Goal: Information Seeking & Learning: Learn about a topic

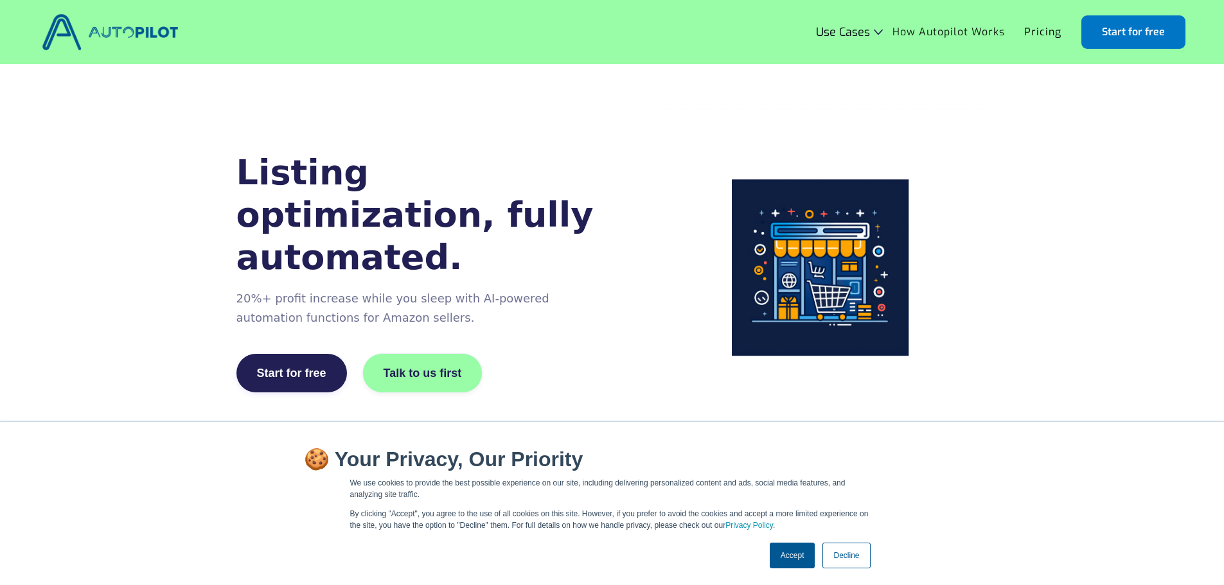
click at [950, 29] on link "How Autopilot Works" at bounding box center [949, 32] width 132 height 24
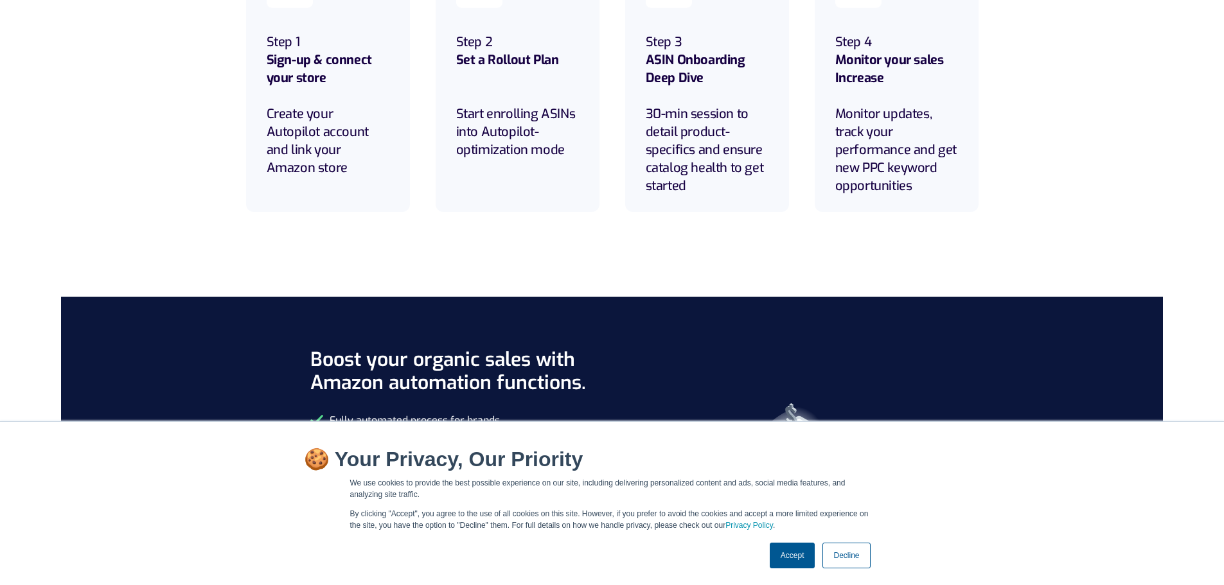
scroll to position [128, 0]
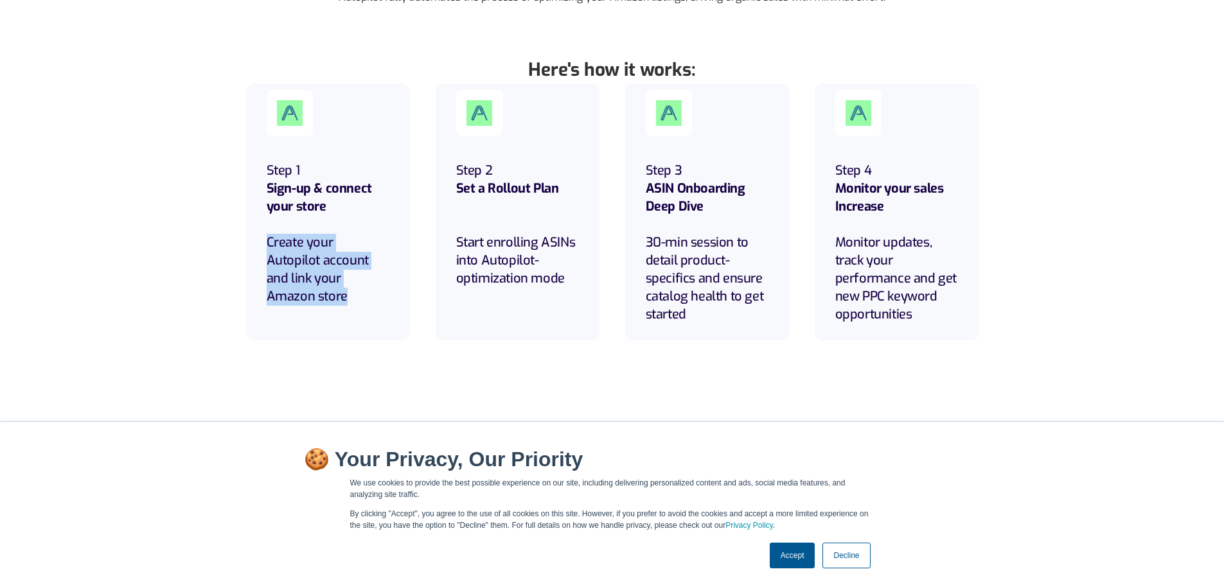
drag, startPoint x: 287, startPoint y: 248, endPoint x: 359, endPoint y: 282, distance: 80.2
click at [362, 287] on div "Step 1 Sign-up & connect your store Create your Autopilot account and link your…" at bounding box center [328, 212] width 164 height 257
click at [359, 282] on h6 "Step 1 Sign-up & connect your store Create your Autopilot account and link your…" at bounding box center [328, 234] width 123 height 144
drag, startPoint x: 359, startPoint y: 281, endPoint x: 267, endPoint y: 239, distance: 101.8
click at [267, 239] on h6 "Step 1 Sign-up & connect your store Create your Autopilot account and link your…" at bounding box center [328, 234] width 123 height 144
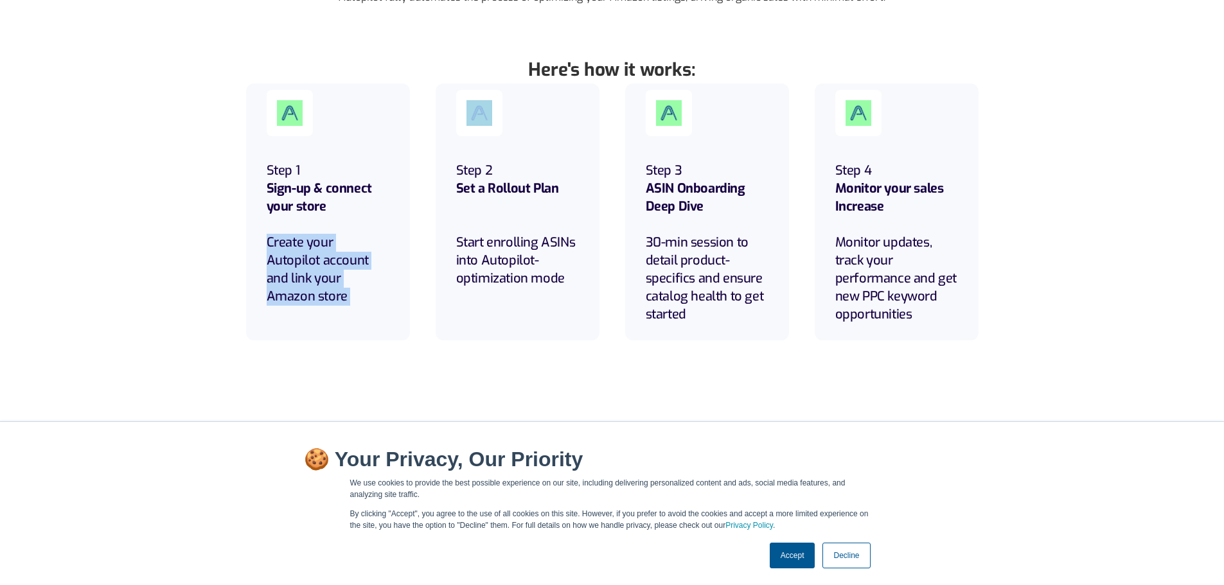
click at [267, 239] on h6 "Step 1 Sign-up & connect your store Create your Autopilot account and link your…" at bounding box center [328, 234] width 123 height 144
drag, startPoint x: 267, startPoint y: 238, endPoint x: 377, endPoint y: 283, distance: 118.7
click at [377, 283] on h6 "Step 1 Sign-up & connect your store Create your Autopilot account and link your…" at bounding box center [328, 234] width 123 height 144
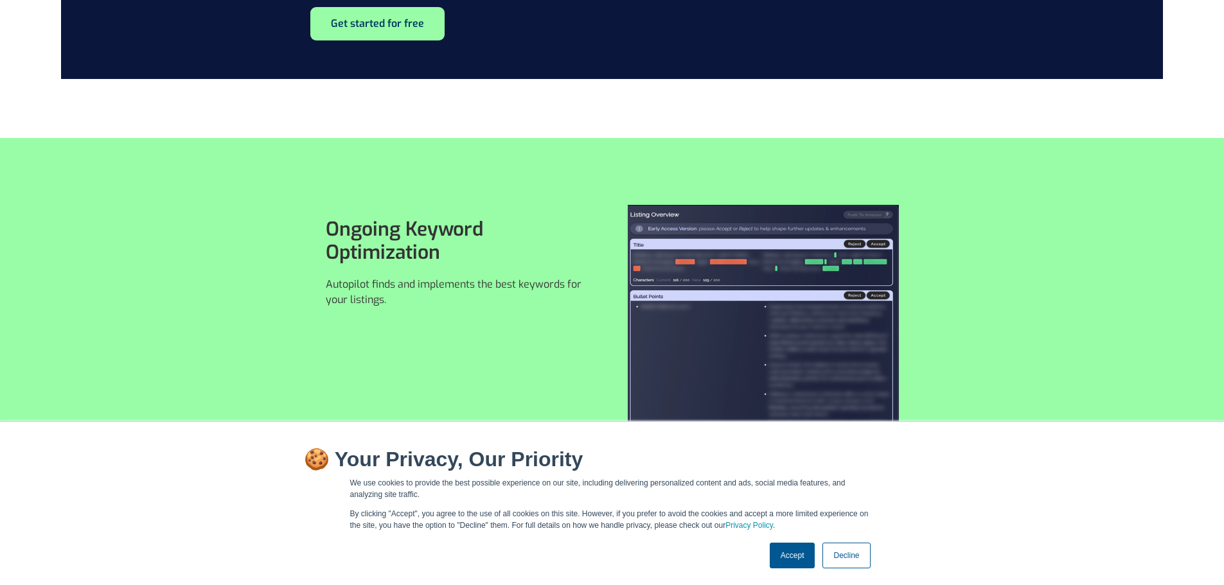
scroll to position [899, 0]
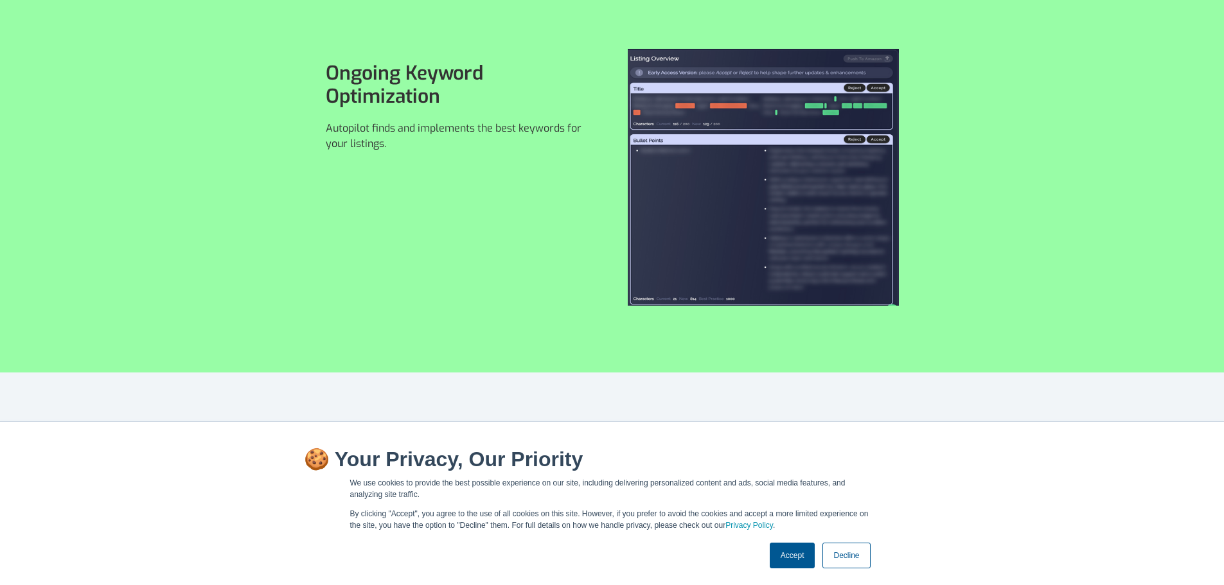
click at [707, 161] on img at bounding box center [763, 177] width 271 height 257
drag, startPoint x: 322, startPoint y: 130, endPoint x: 423, endPoint y: 147, distance: 102.2
click at [423, 147] on div "Ongoing Keyword Optimization Autopilot finds and implements the best keywords f…" at bounding box center [612, 177] width 1224 height 391
click at [423, 147] on p "Autopilot finds and implements the best keywords for your listings." at bounding box center [461, 136] width 271 height 31
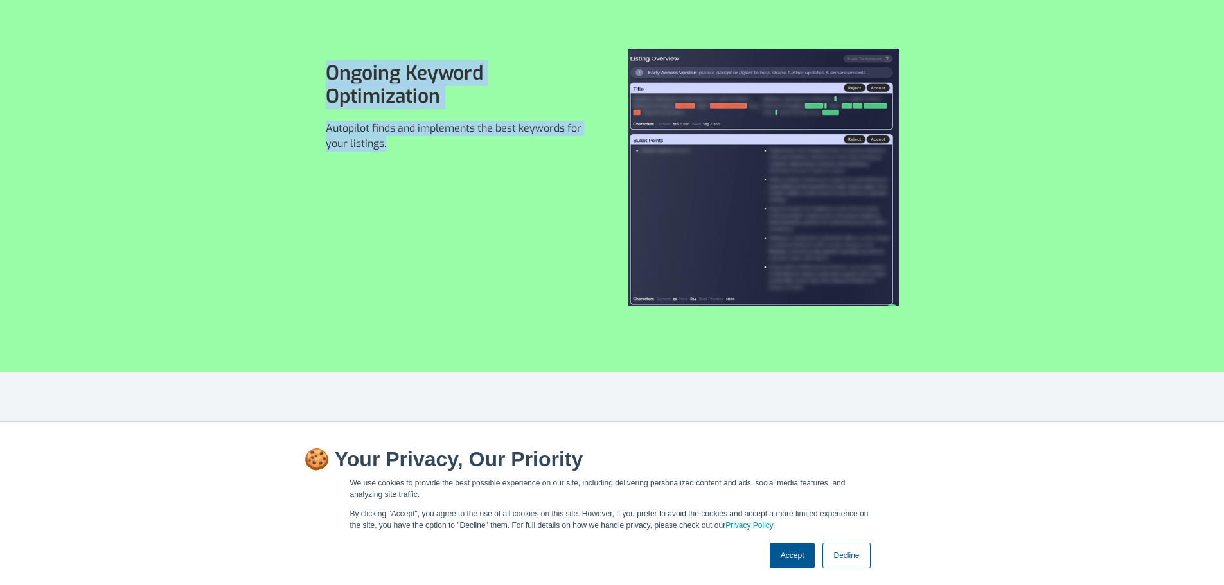
drag, startPoint x: 407, startPoint y: 139, endPoint x: 313, endPoint y: 57, distance: 124.3
click at [312, 56] on div "Ongoing Keyword Optimization Autopilot finds and implements the best keywords f…" at bounding box center [461, 178] width 302 height 278
click at [315, 58] on div "Ongoing Keyword Optimization Autopilot finds and implements the best keywords f…" at bounding box center [461, 178] width 302 height 278
drag, startPoint x: 317, startPoint y: 67, endPoint x: 434, endPoint y: 148, distance: 141.7
click at [434, 148] on div "Ongoing Keyword Optimization Autopilot finds and implements the best keywords f…" at bounding box center [461, 178] width 302 height 278
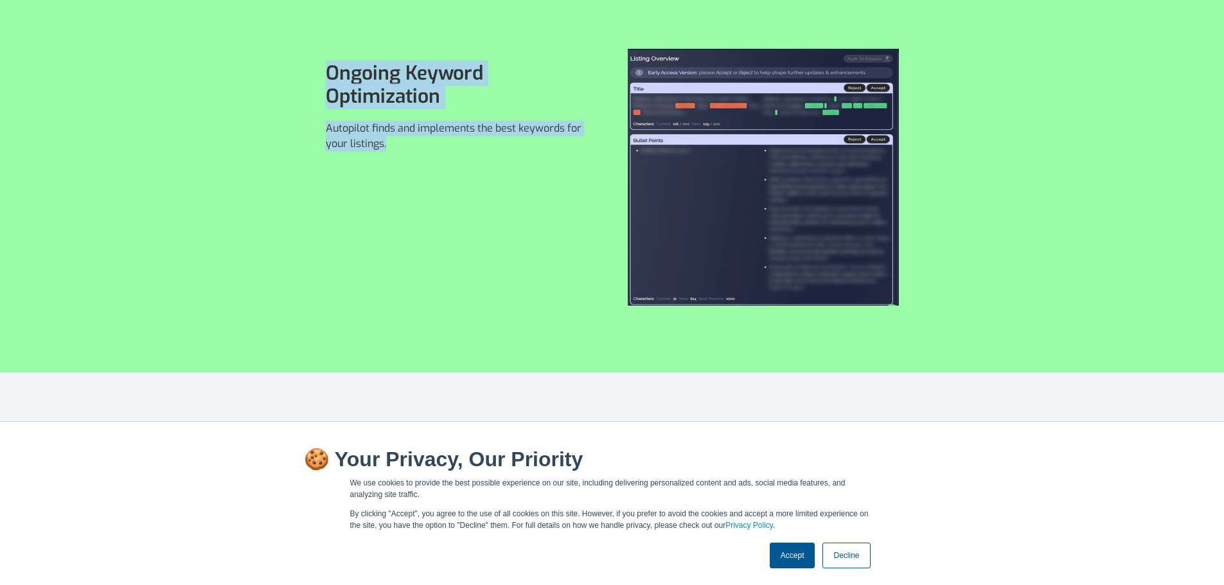
click at [434, 148] on p "Autopilot finds and implements the best keywords for your listings." at bounding box center [461, 136] width 271 height 31
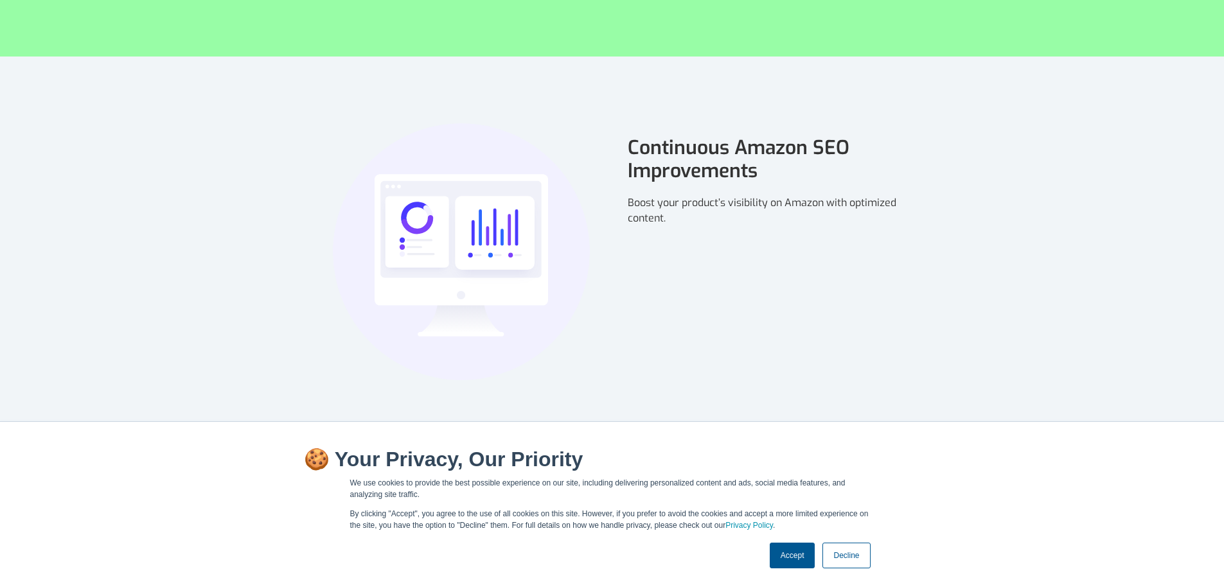
scroll to position [1221, 0]
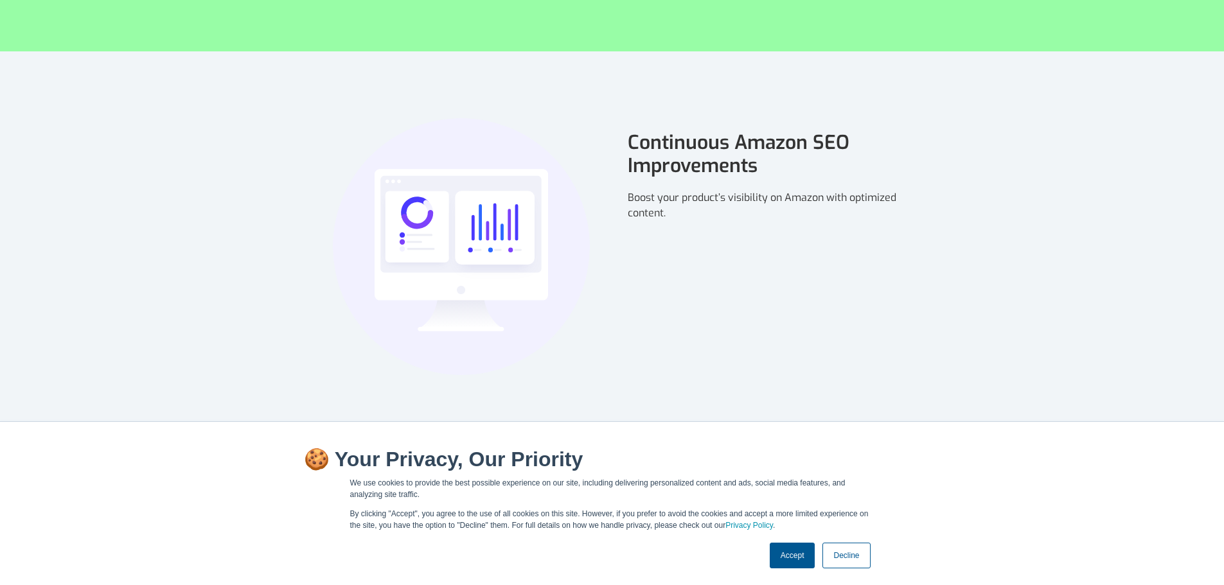
click at [854, 556] on link "Decline" at bounding box center [846, 556] width 48 height 26
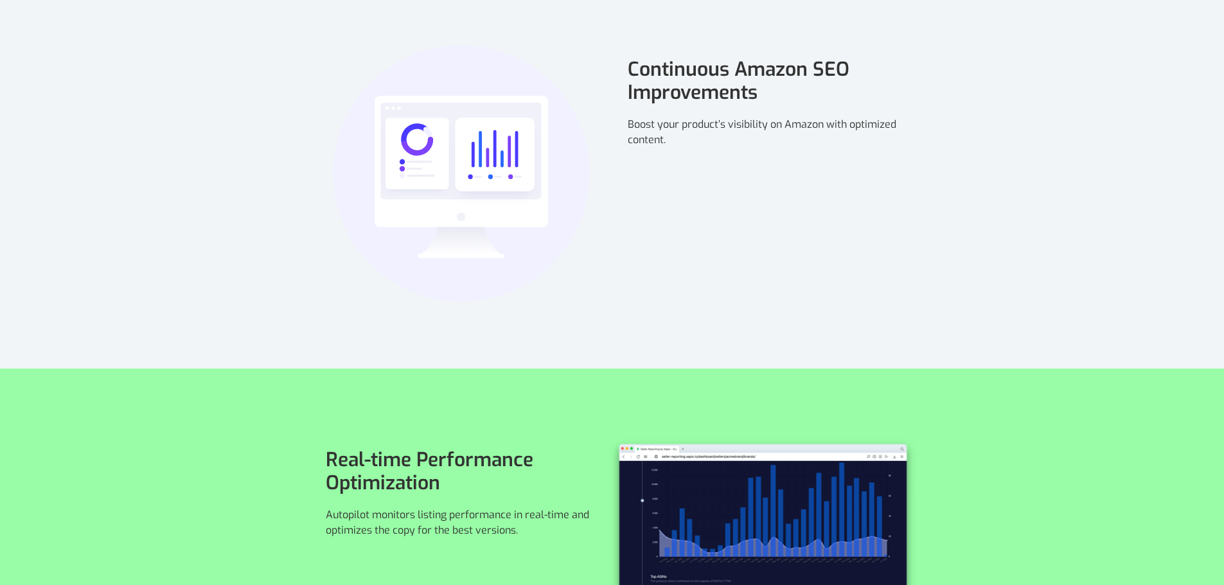
scroll to position [1478, 0]
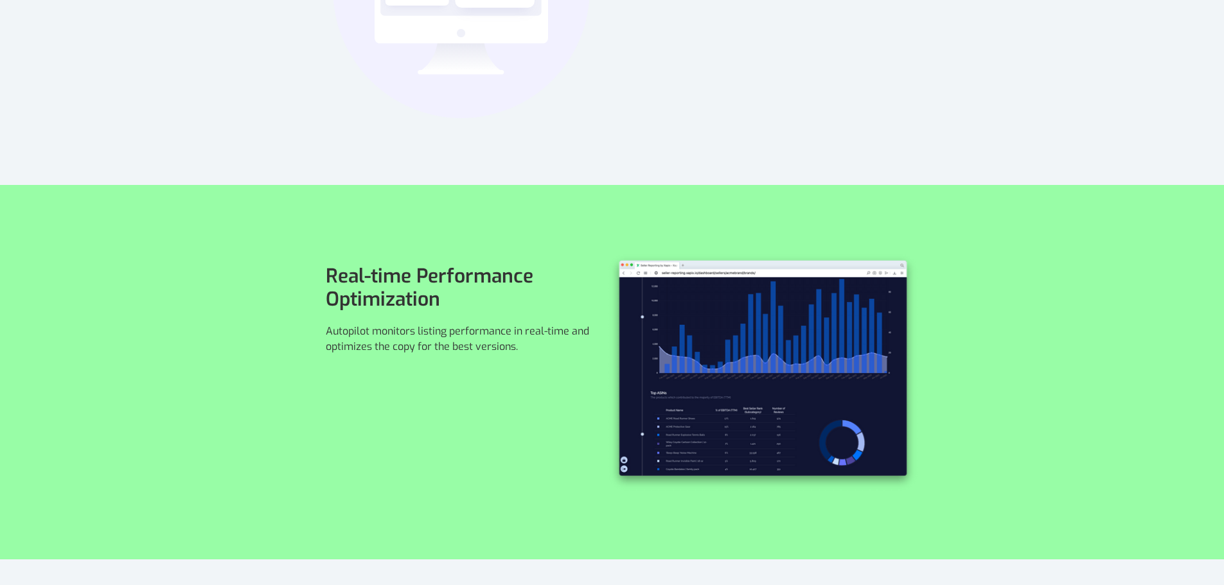
click at [715, 360] on img at bounding box center [762, 372] width 313 height 241
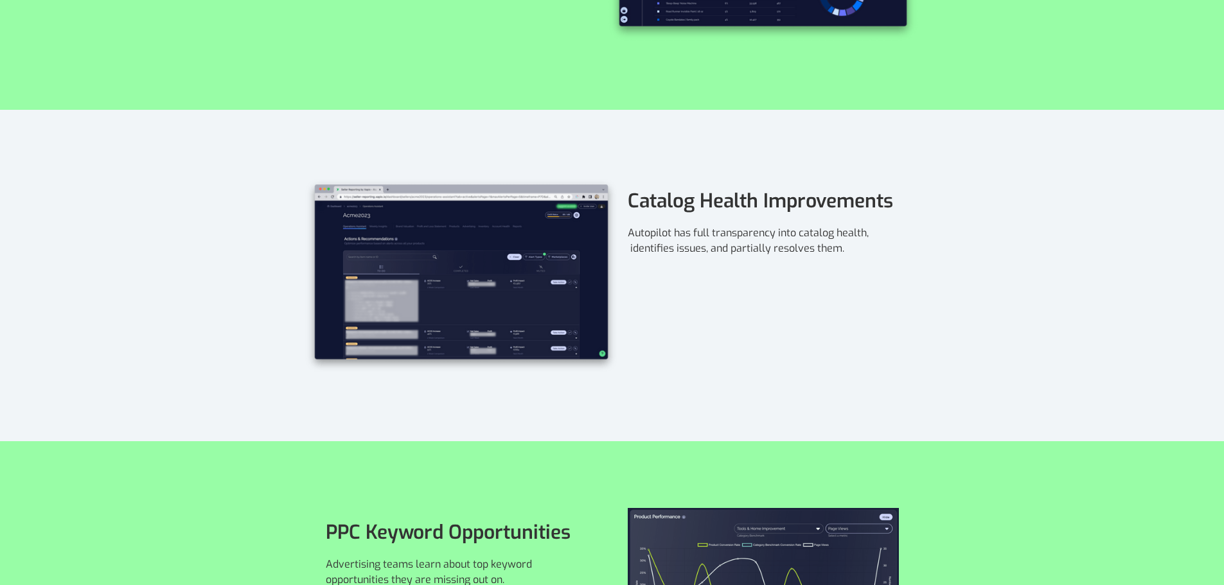
scroll to position [2184, 0]
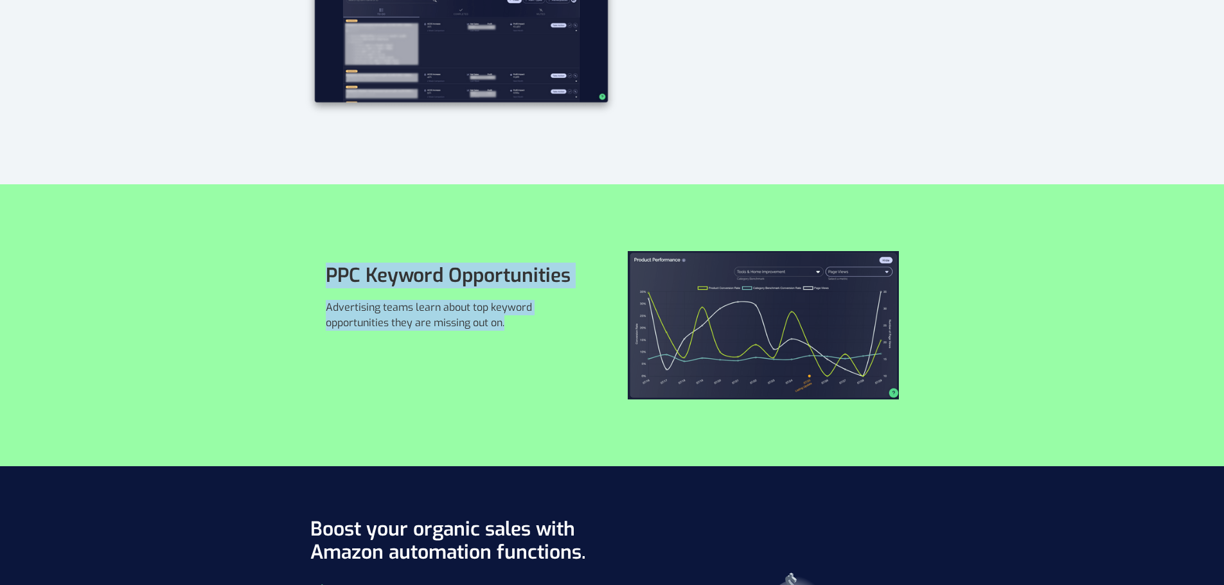
drag, startPoint x: 347, startPoint y: 293, endPoint x: 456, endPoint y: 338, distance: 118.1
click at [456, 338] on div "PPC Keyword Opportunities Advertising teams learn about top keyword opportuniti…" at bounding box center [612, 325] width 1224 height 282
click at [456, 338] on div "PPC Keyword Opportunities Advertising teams learn about top keyword opportuniti…" at bounding box center [461, 325] width 271 height 148
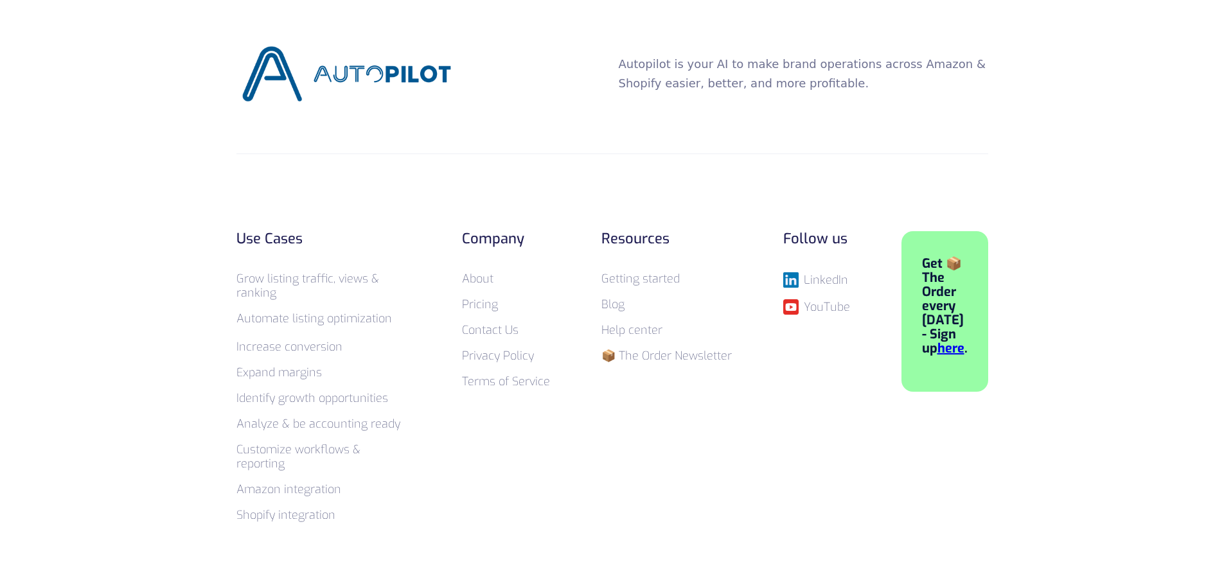
scroll to position [2955, 0]
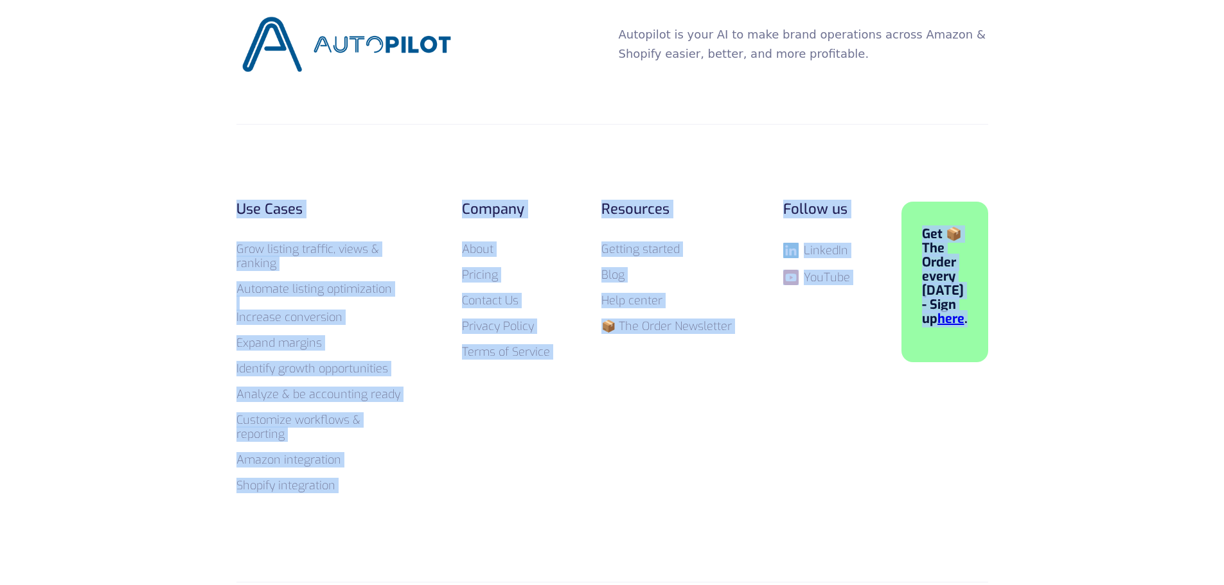
drag, startPoint x: 204, startPoint y: 197, endPoint x: 1071, endPoint y: 428, distance: 897.1
click at [1071, 428] on footer "Autopilot is your AI to make brand operations across Amazon & Shopify easier, b…" at bounding box center [612, 313] width 1224 height 698
drag, startPoint x: 887, startPoint y: 360, endPoint x: 112, endPoint y: 193, distance: 792.7
click at [112, 193] on footer "Autopilot is your AI to make brand operations across Amazon & Shopify easier, b…" at bounding box center [612, 313] width 1224 height 698
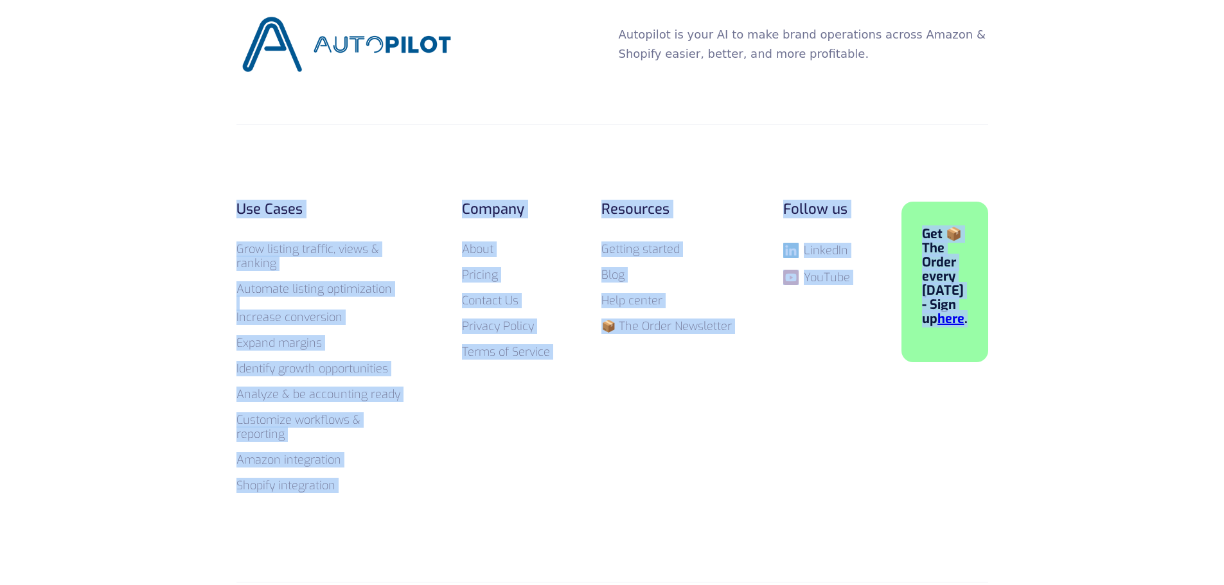
click at [112, 193] on footer "Autopilot is your AI to make brand operations across Amazon & Shopify easier, b…" at bounding box center [612, 313] width 1224 height 698
drag, startPoint x: 237, startPoint y: 217, endPoint x: 817, endPoint y: 474, distance: 634.5
click at [817, 474] on footer "Autopilot is your AI to make brand operations across Amazon & Shopify easier, b…" at bounding box center [612, 313] width 1224 height 698
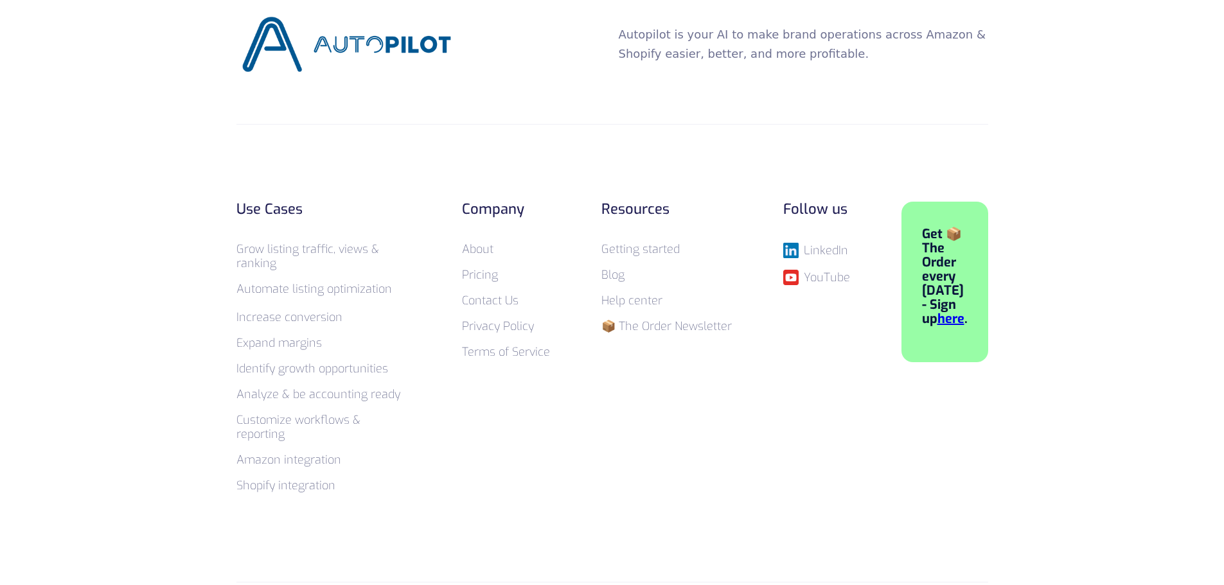
click at [817, 474] on div "Use Cases Grow listing traffic, views & ranking Automate listing optimization ‍…" at bounding box center [612, 353] width 752 height 303
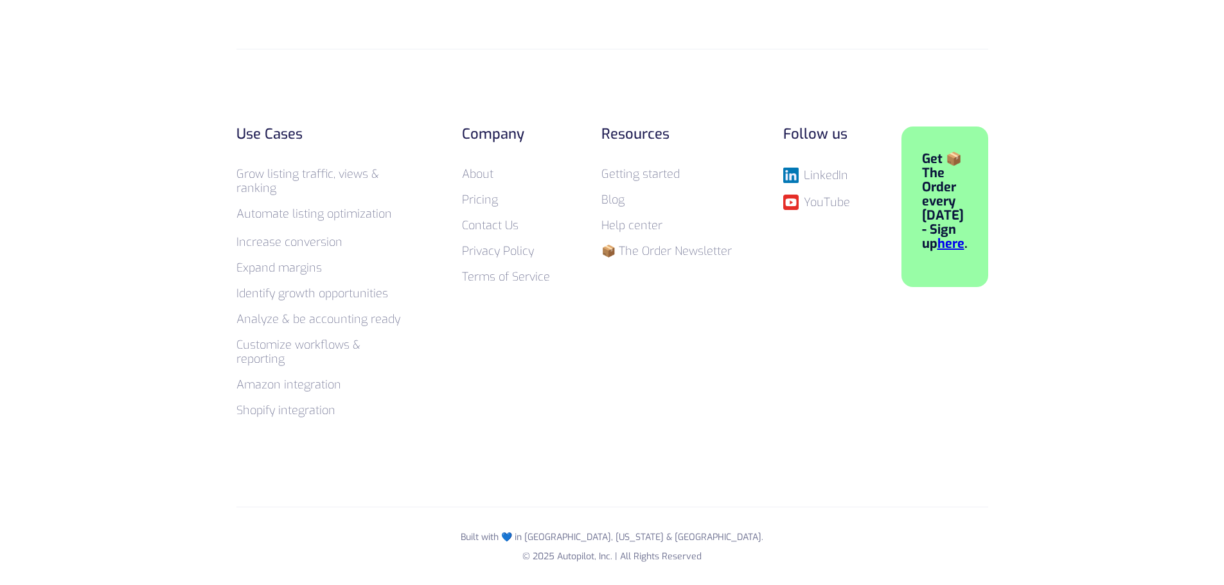
scroll to position [3032, 0]
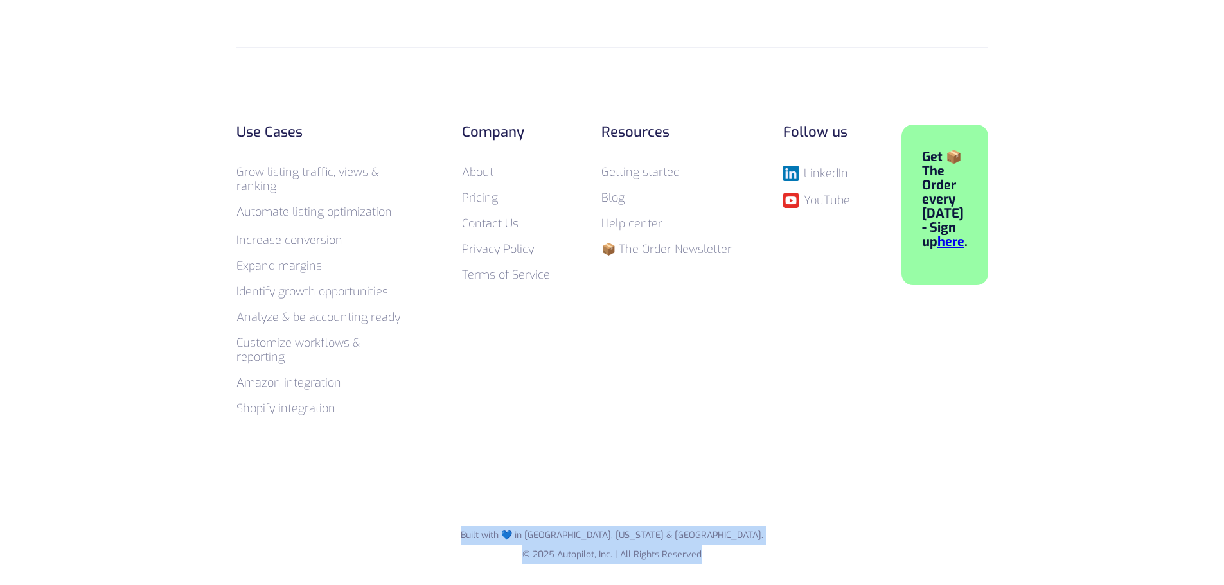
drag, startPoint x: 517, startPoint y: 533, endPoint x: 757, endPoint y: 568, distance: 243.4
click at [757, 568] on div "Built with 💙 in Seattle, New York & Berlin. © 2025 Autopilot, Inc. | All Rights…" at bounding box center [612, 545] width 752 height 80
click at [756, 568] on div "Built with 💙 in Seattle, New York & Berlin. © 2025 Autopilot, Inc. | All Rights…" at bounding box center [612, 545] width 752 height 80
drag, startPoint x: 730, startPoint y: 560, endPoint x: 487, endPoint y: 529, distance: 244.9
click at [487, 529] on p "Built with 💙 in Seattle, New York & Berlin. © 2025 Autopilot, Inc. | All Rights…" at bounding box center [612, 545] width 752 height 39
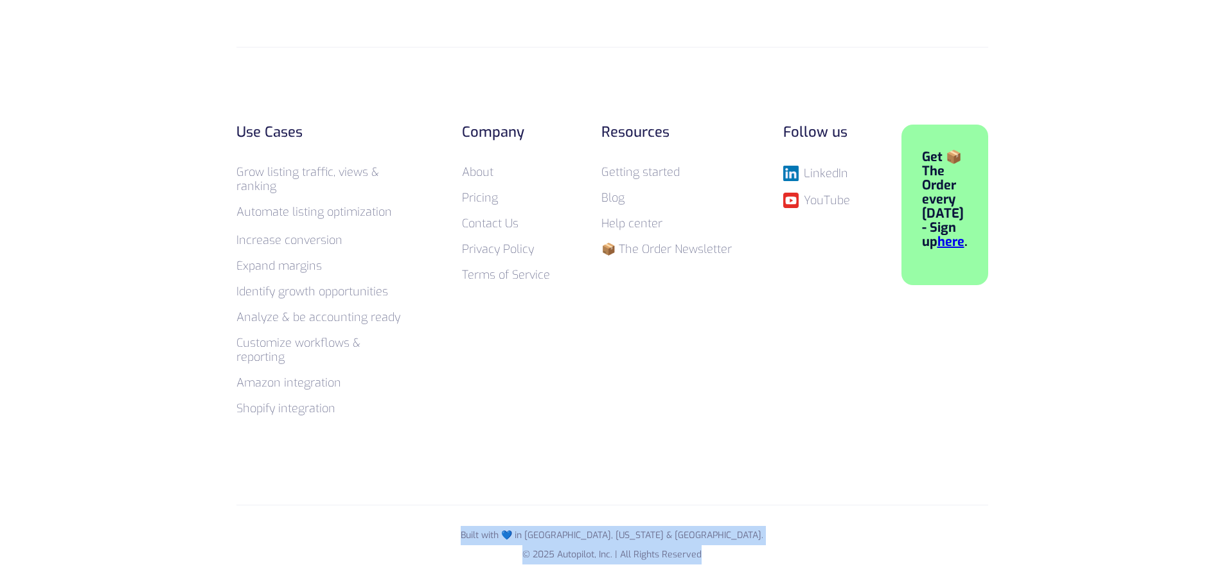
click at [488, 529] on p "Built with 💙 in Seattle, New York & Berlin. © 2025 Autopilot, Inc. | All Rights…" at bounding box center [612, 545] width 752 height 39
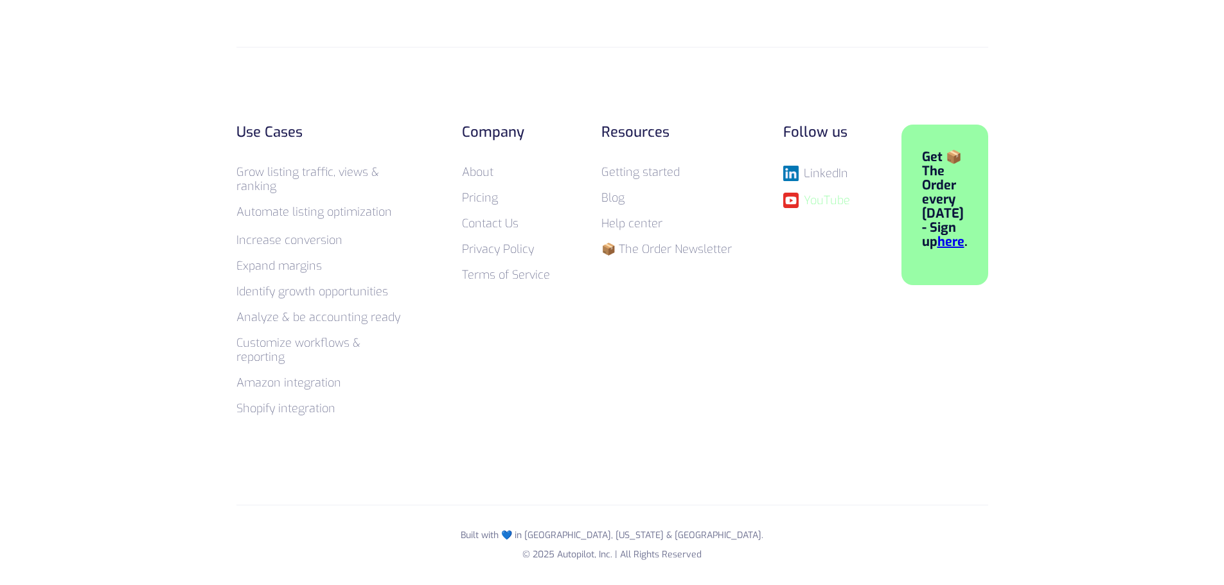
click at [831, 202] on div "YouTube" at bounding box center [827, 200] width 46 height 13
